Goal: Transaction & Acquisition: Obtain resource

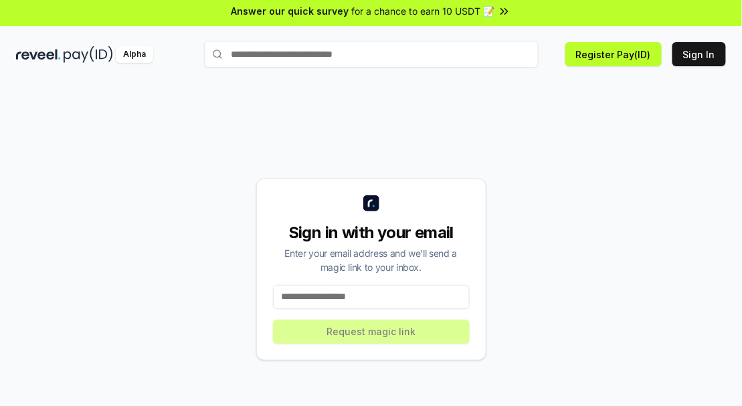
click at [424, 309] on input at bounding box center [371, 297] width 197 height 24
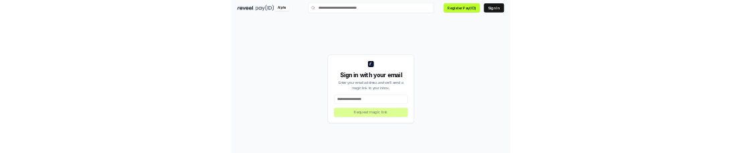
scroll to position [63, 0]
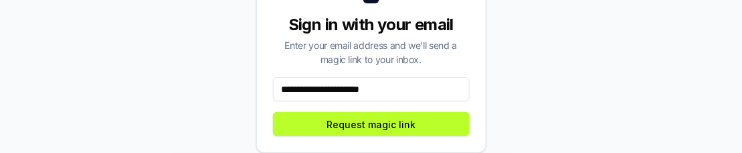
type input "**********"
click at [422, 128] on button "Request magic link" at bounding box center [371, 124] width 197 height 24
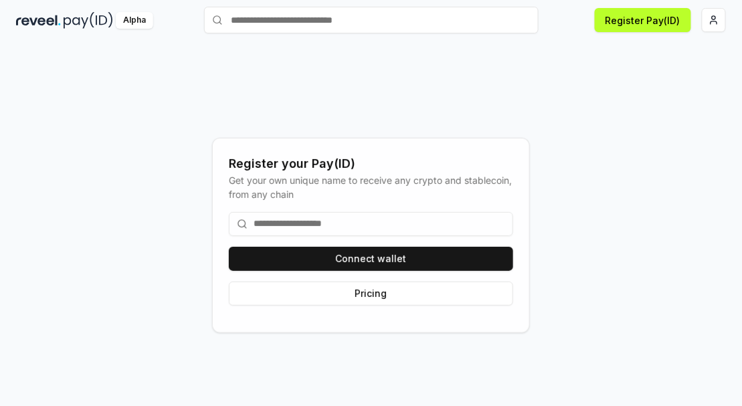
scroll to position [0, 0]
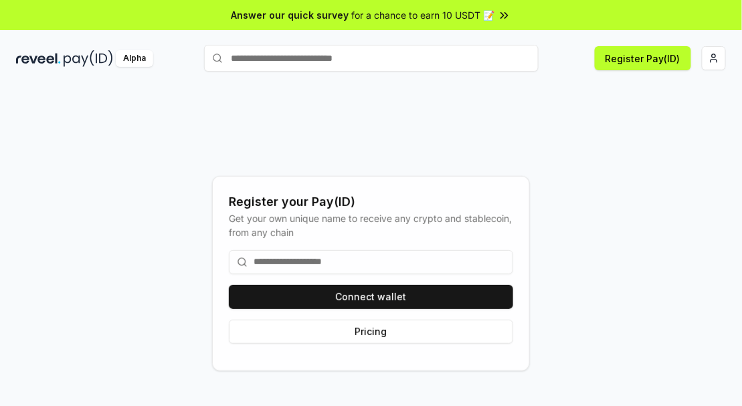
click at [387, 309] on button "Connect wallet" at bounding box center [371, 297] width 284 height 24
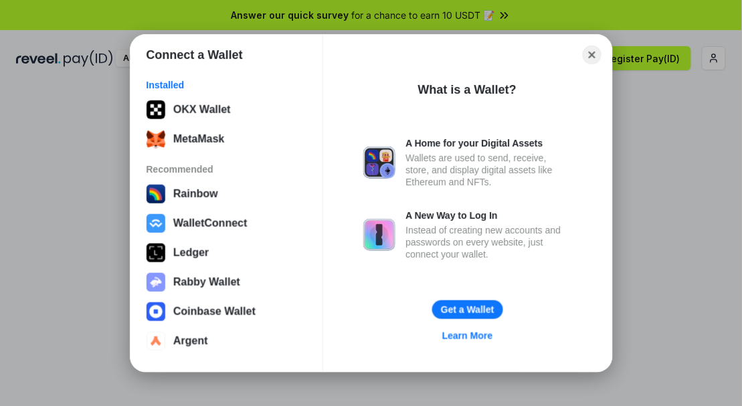
click at [209, 128] on button "MetaMask" at bounding box center [227, 139] width 168 height 27
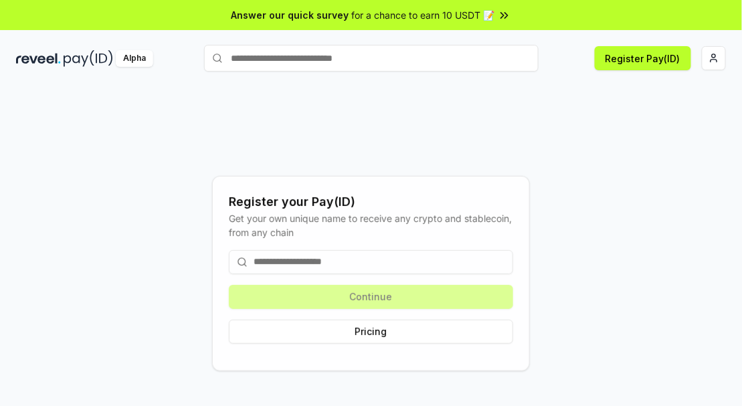
click at [712, 54] on html "Answer our quick survey for a chance to earn 10 USDT 📝 Alpha Register Pay(ID) R…" at bounding box center [371, 203] width 742 height 406
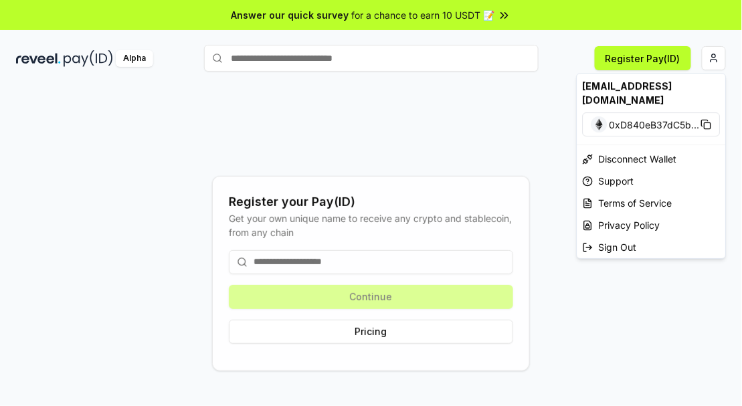
click at [336, 296] on html "Answer our quick survey for a chance to earn 10 USDT 📝 Alpha Register Pay(ID) R…" at bounding box center [371, 203] width 742 height 406
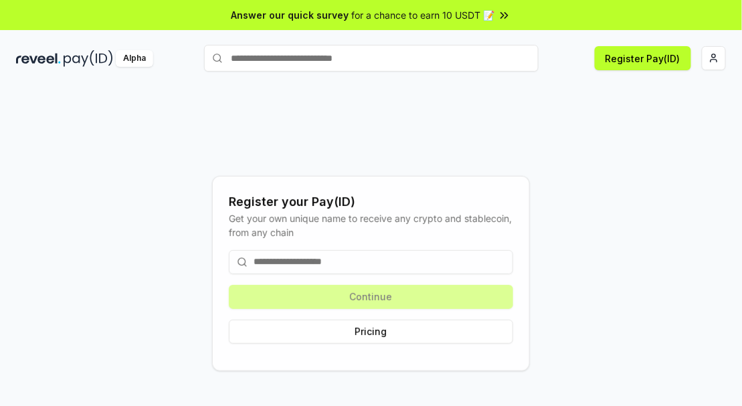
click at [358, 274] on input at bounding box center [371, 262] width 284 height 24
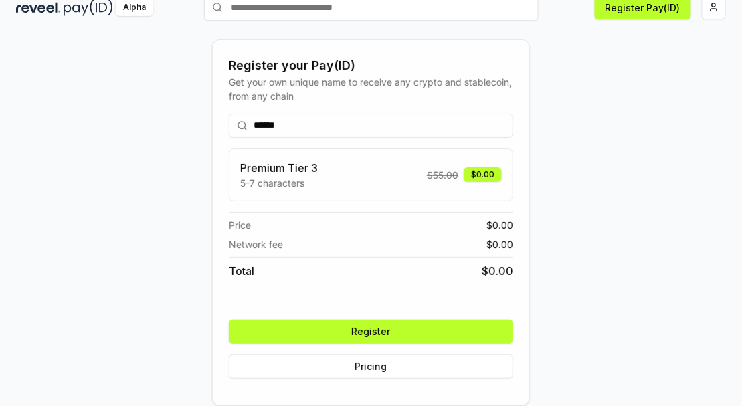
scroll to position [76, 0]
type input "******"
click at [440, 334] on button "Register" at bounding box center [371, 332] width 284 height 24
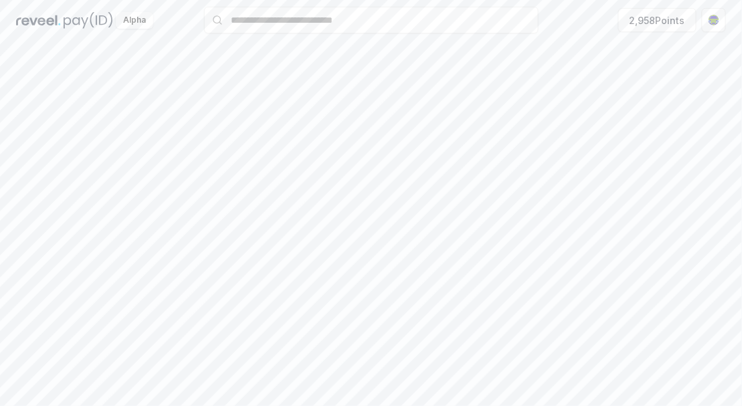
scroll to position [93, 0]
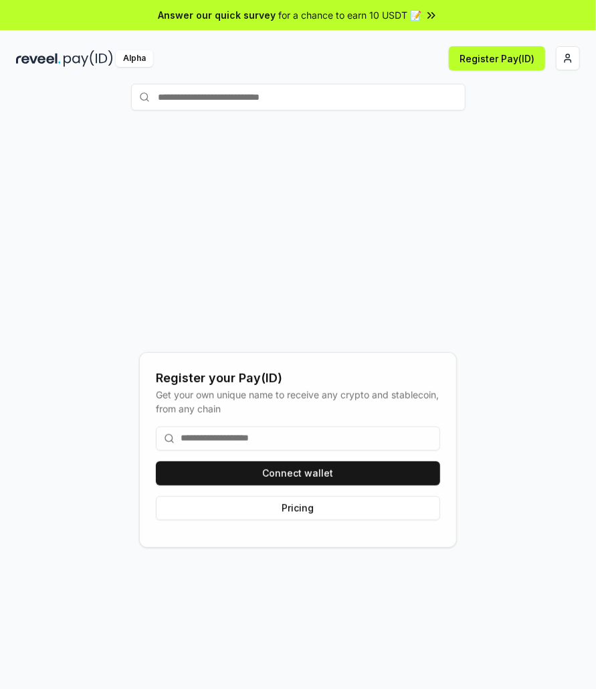
click at [563, 60] on html "Answer our quick survey for a chance to earn 10 USDT 📝 Alpha Register Pay(ID) R…" at bounding box center [298, 344] width 596 height 689
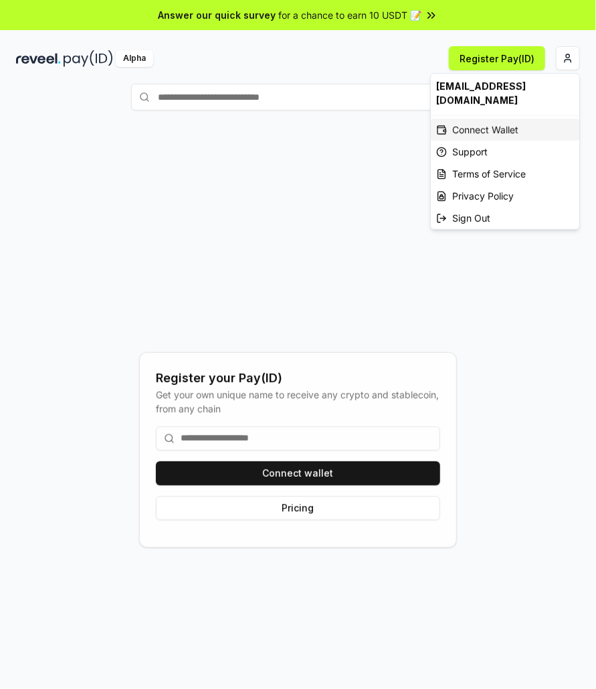
click at [503, 118] on div "Connect Wallet" at bounding box center [505, 129] width 149 height 22
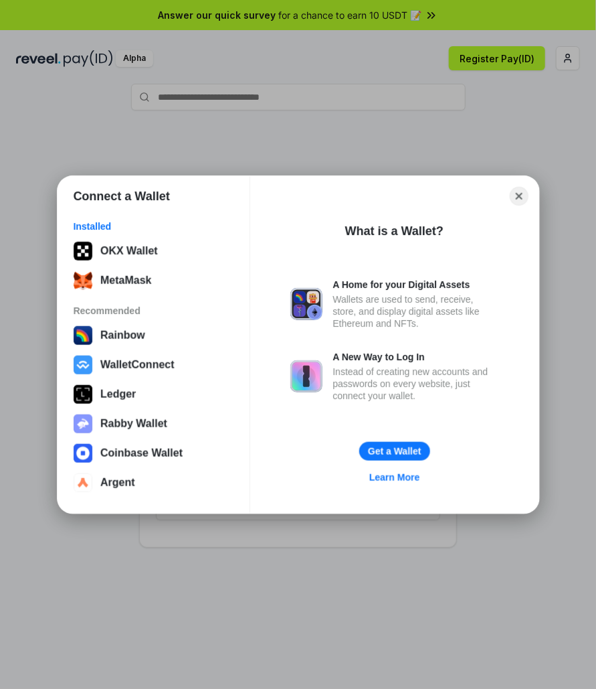
click at [519, 195] on icon "Close" at bounding box center [519, 196] width 7 height 7
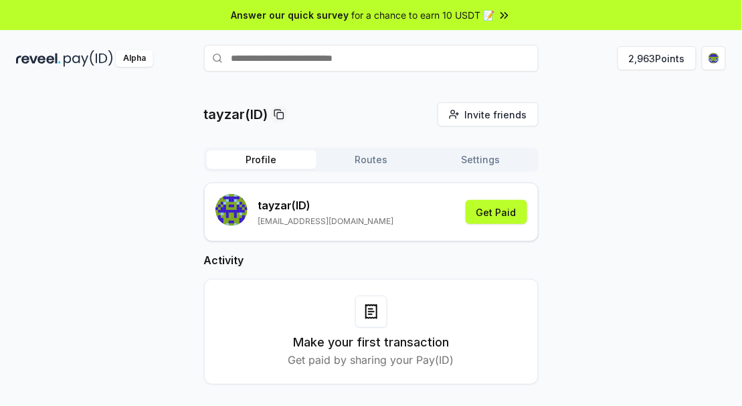
click at [495, 215] on button "Get Paid" at bounding box center [497, 212] width 62 height 24
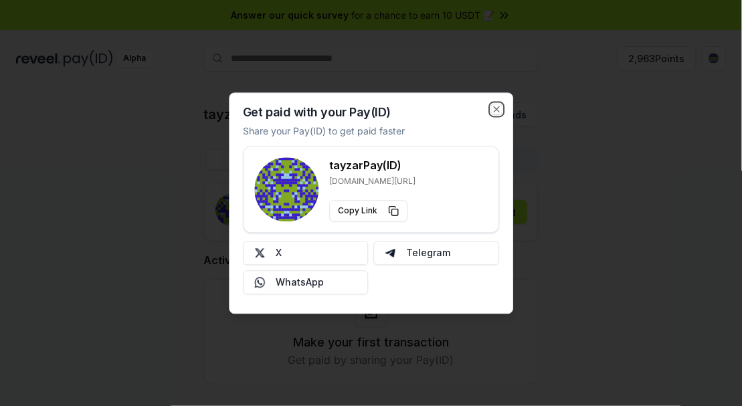
click at [501, 110] on icon "button" at bounding box center [496, 109] width 11 height 11
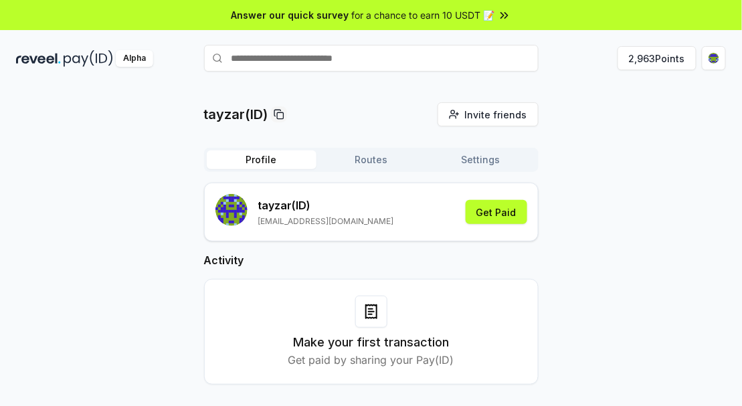
click at [666, 57] on button "2,963 Points" at bounding box center [657, 58] width 79 height 24
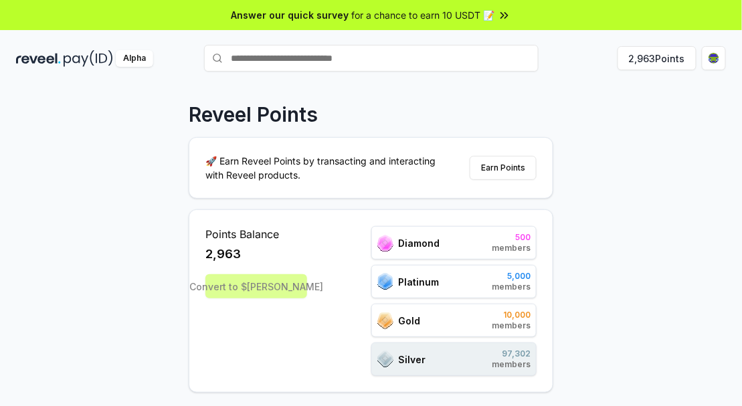
click at [210, 298] on div "Points Balance 2,963 Convert to $REVA" at bounding box center [256, 301] width 102 height 150
click at [211, 298] on div "Points Balance 2,963 Convert to $REVA" at bounding box center [256, 301] width 102 height 150
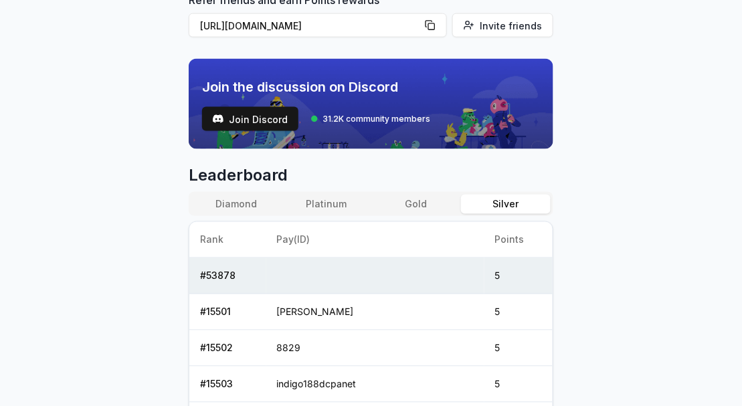
scroll to position [414, 0]
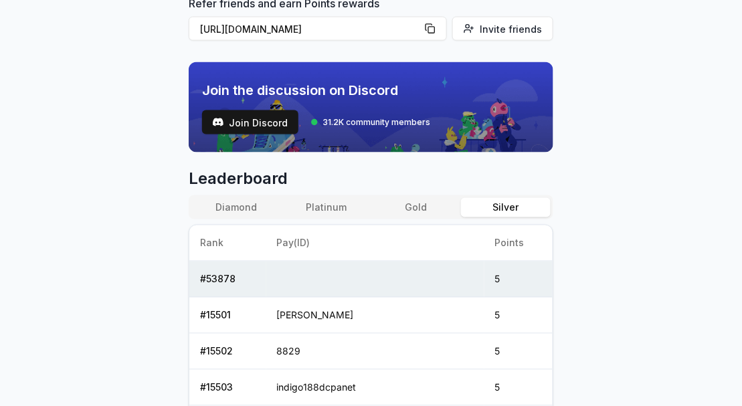
click at [485, 317] on td "5" at bounding box center [519, 316] width 68 height 36
click at [509, 280] on td "5" at bounding box center [519, 280] width 68 height 36
click at [495, 321] on td "5" at bounding box center [519, 316] width 68 height 36
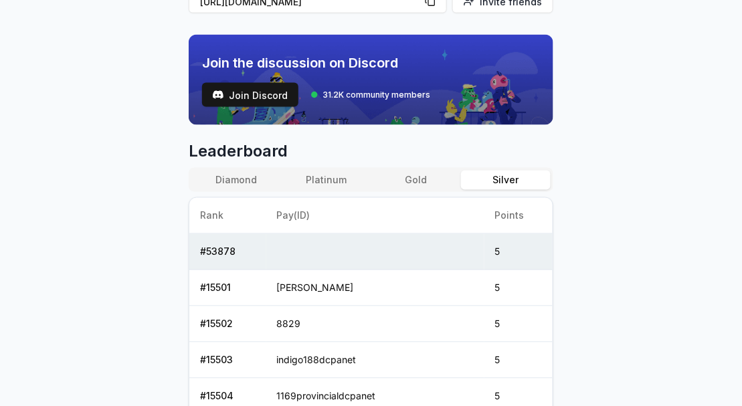
scroll to position [437, 0]
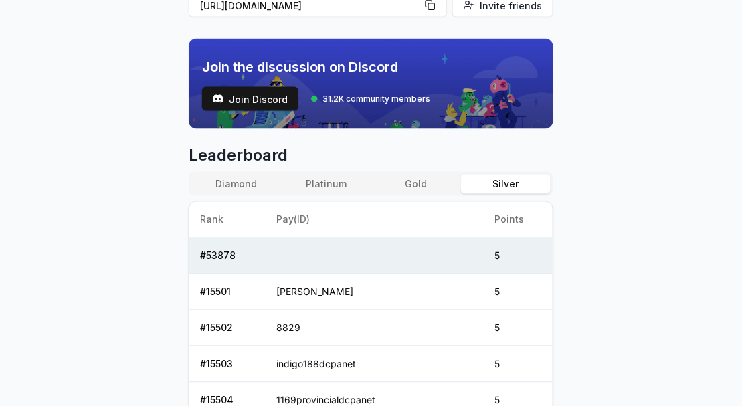
click at [232, 179] on button "Diamond" at bounding box center [236, 184] width 90 height 19
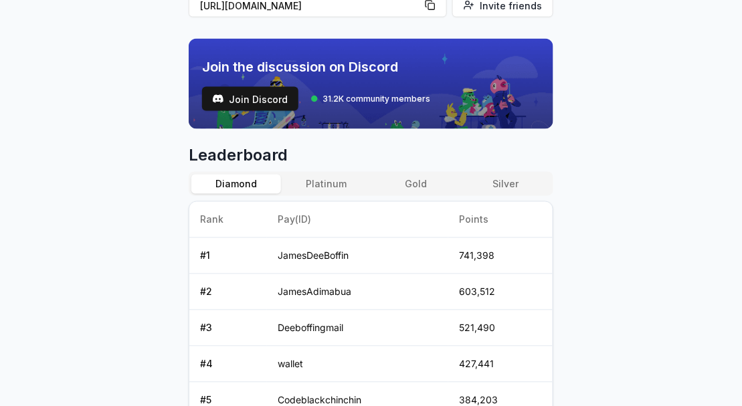
click at [309, 182] on button "Platinum" at bounding box center [326, 184] width 90 height 19
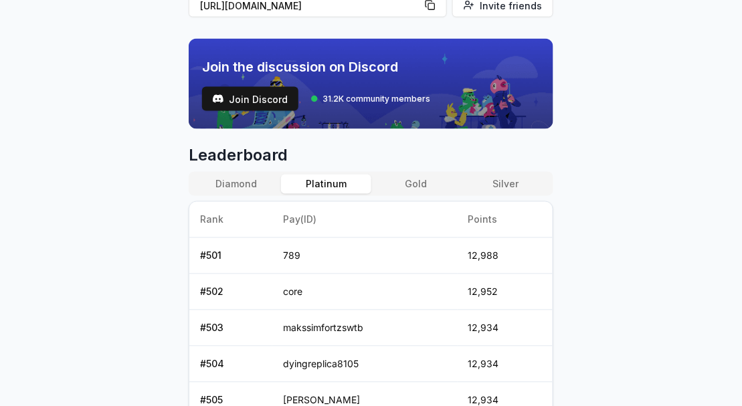
click at [407, 180] on button "Gold" at bounding box center [416, 184] width 90 height 19
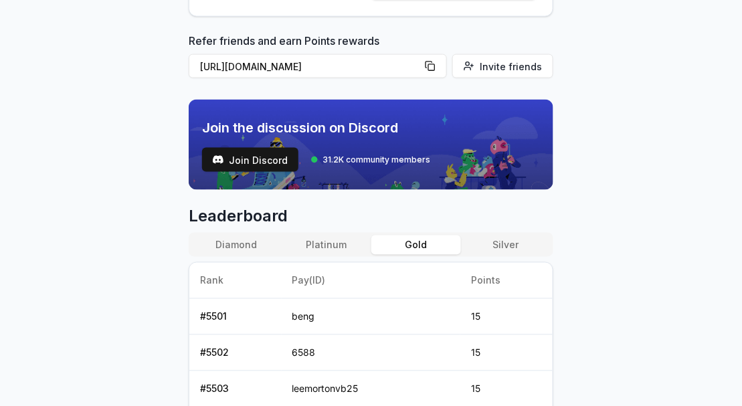
scroll to position [377, 0]
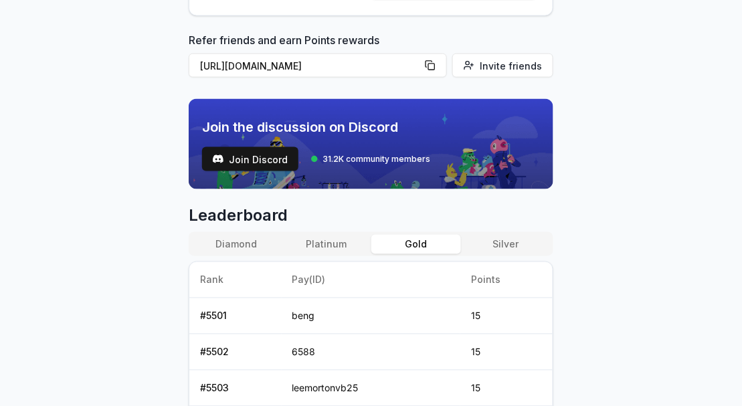
click at [323, 244] on button "Platinum" at bounding box center [326, 244] width 90 height 19
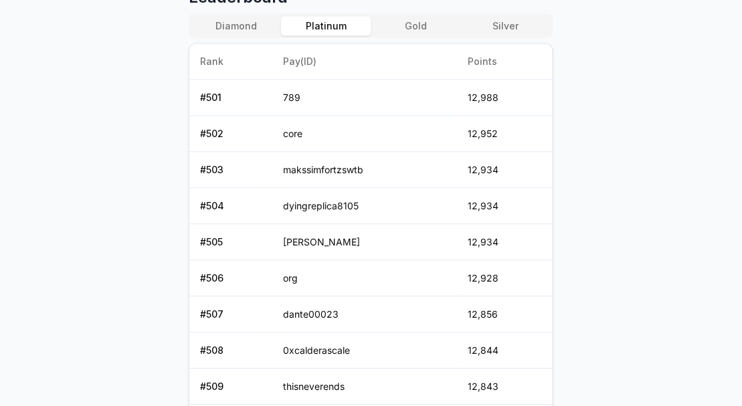
scroll to position [650, 0]
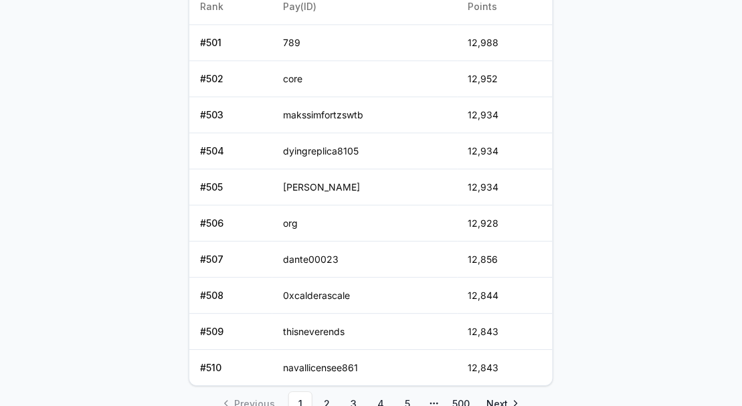
click at [468, 397] on link "500" at bounding box center [461, 404] width 24 height 24
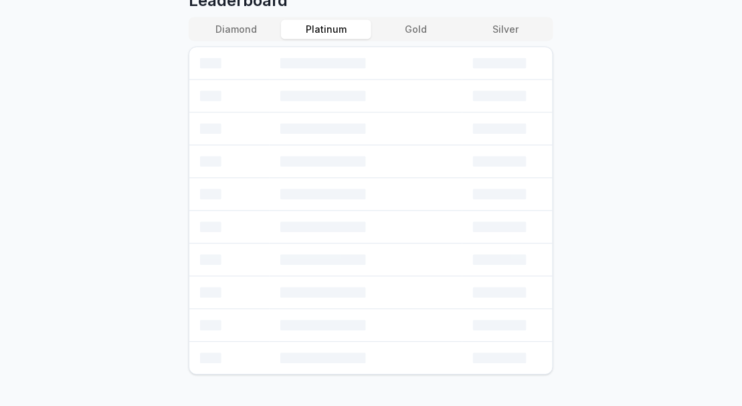
scroll to position [583, 0]
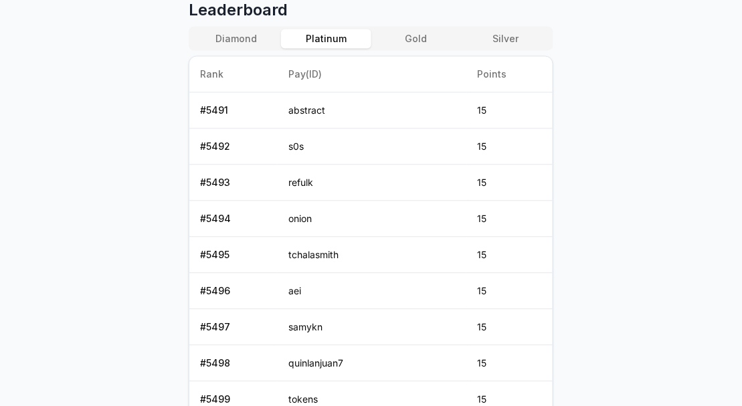
click at [120, 260] on body "Answer our quick survey for a chance to earn 10 USDT 📝 Alpha 2,963 Points Revee…" at bounding box center [371, 203] width 742 height 406
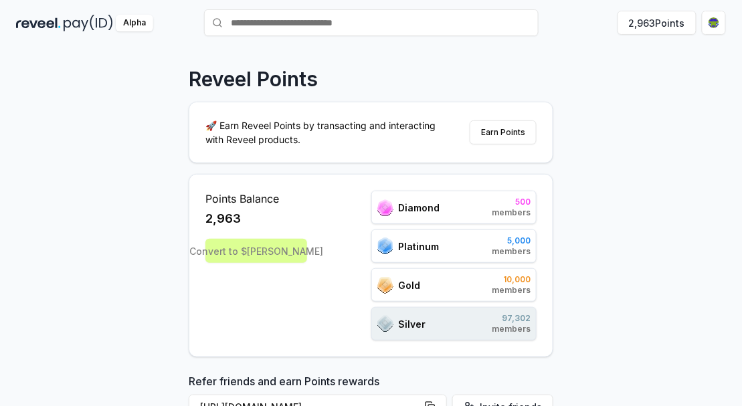
scroll to position [0, 0]
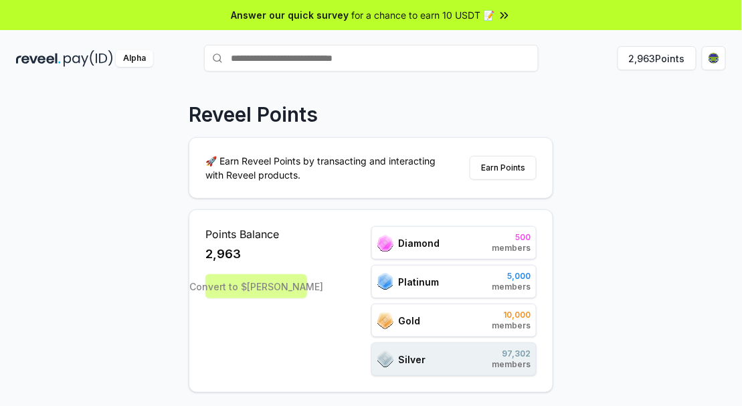
click at [707, 66] on html "Answer our quick survey for a chance to earn 10 USDT 📝 Alpha 2,963 Points Revee…" at bounding box center [371, 203] width 742 height 406
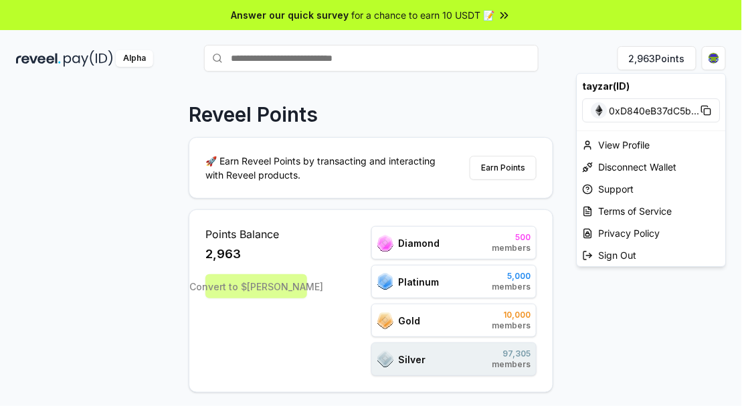
click at [598, 353] on html "Answer our quick survey for a chance to earn 10 USDT 📝 Alpha 2,963 Points Revee…" at bounding box center [371, 203] width 742 height 406
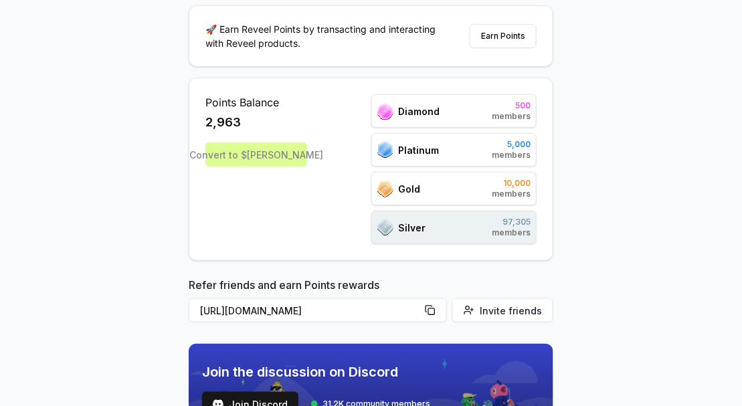
scroll to position [131, 0]
click at [442, 305] on button "https://reveel.id/refer/tayzar" at bounding box center [318, 311] width 258 height 24
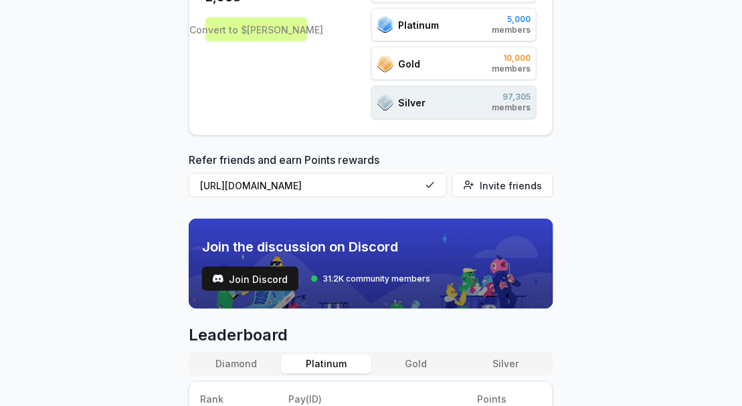
scroll to position [259, 0]
